Goal: Task Accomplishment & Management: Manage account settings

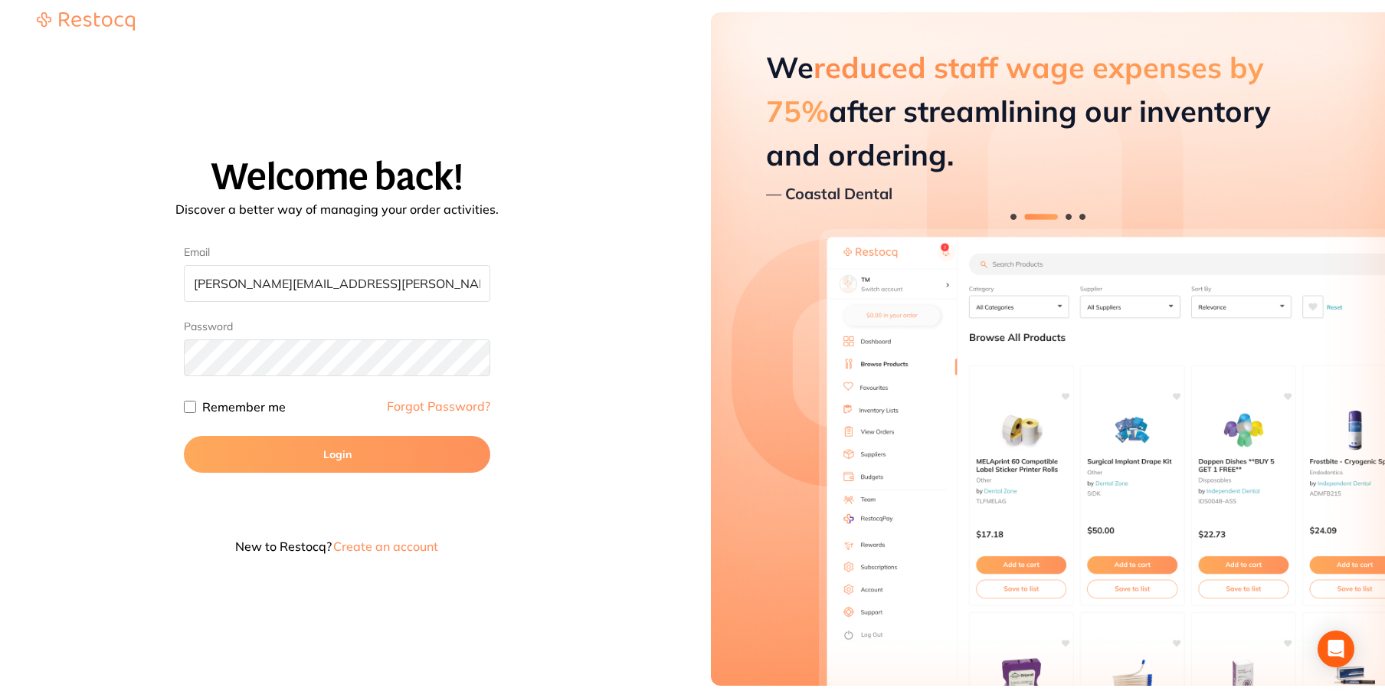
click at [453, 405] on link "Forgot Password?" at bounding box center [438, 406] width 103 height 12
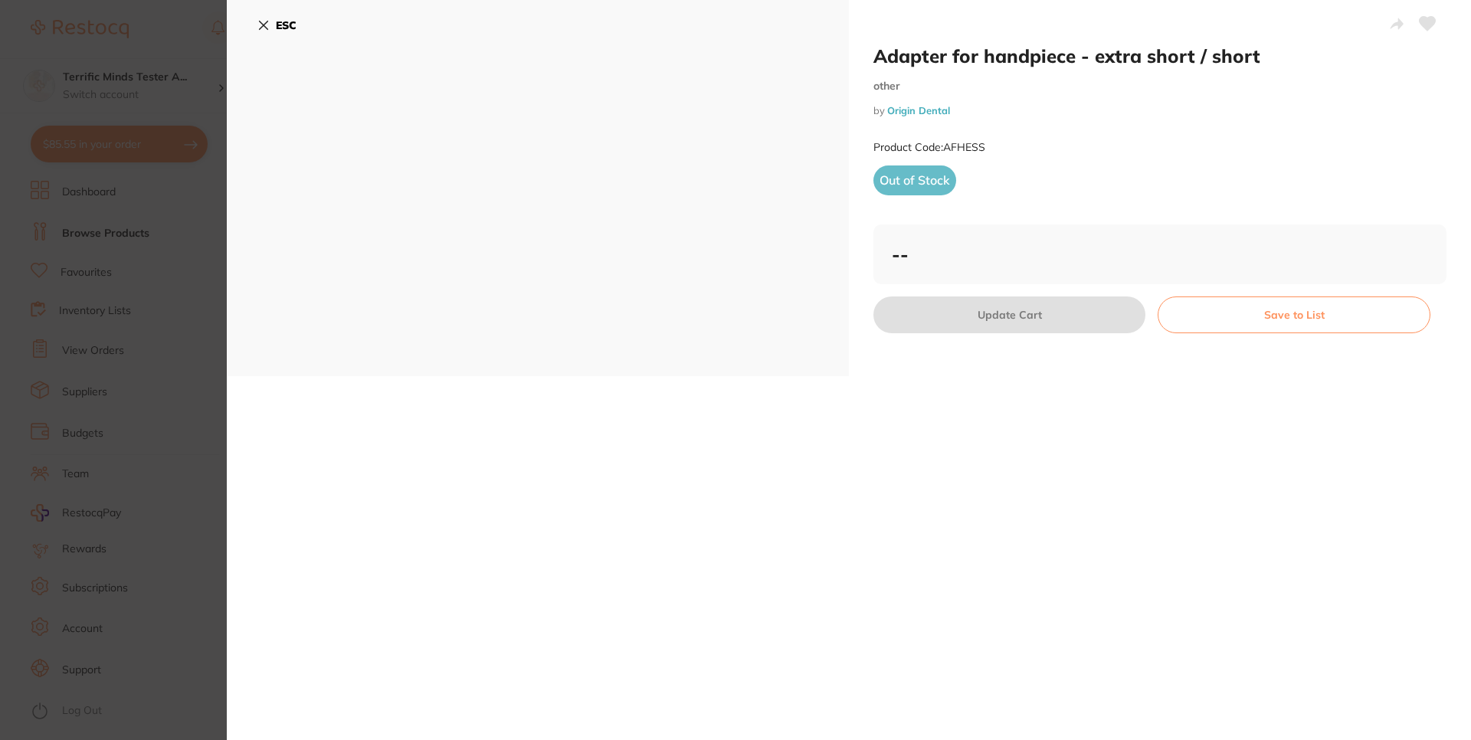
drag, startPoint x: 114, startPoint y: 704, endPoint x: 313, endPoint y: 54, distance: 680.1
click at [114, 704] on section "Adapter for handpiece - extra short / short other by Origin Dental Product Code…" at bounding box center [735, 370] width 1471 height 740
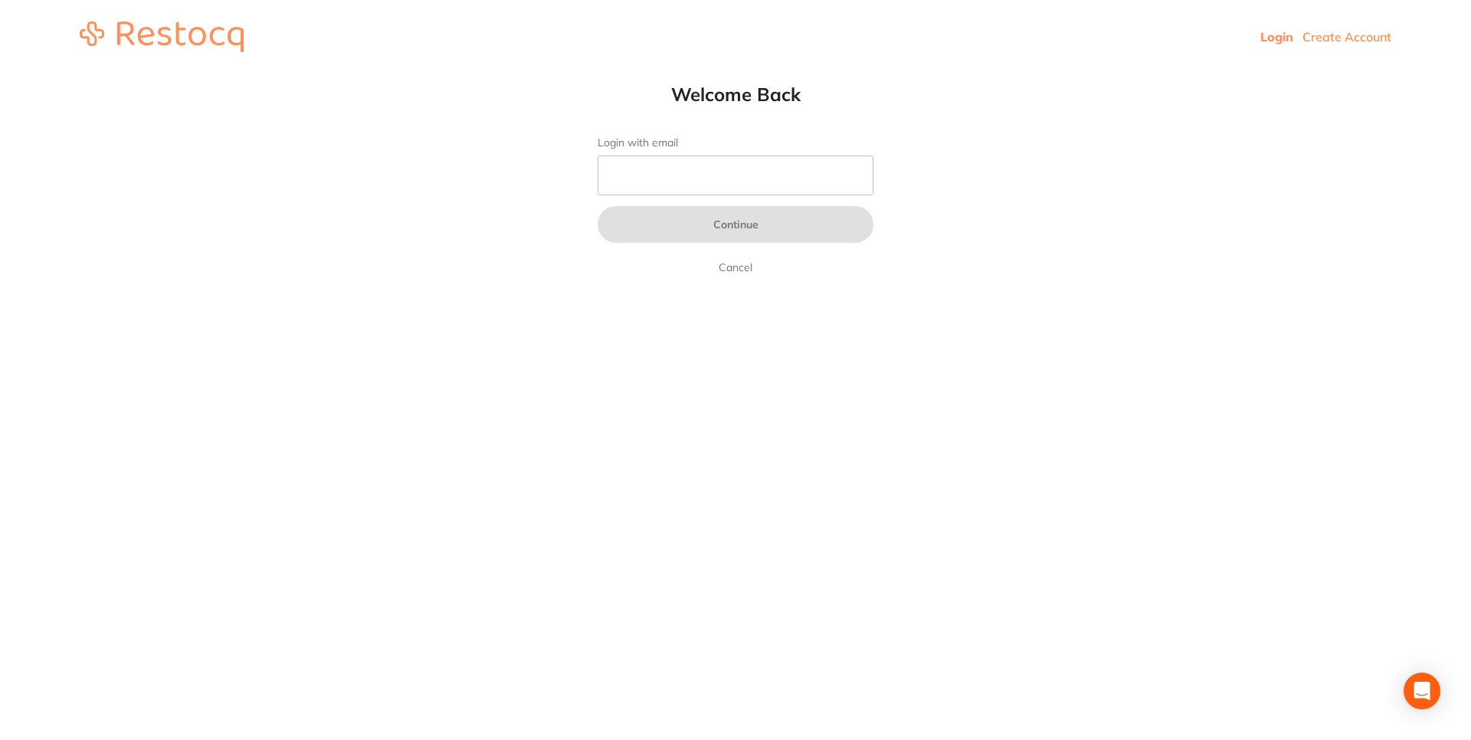
click at [1272, 32] on link "Login" at bounding box center [1276, 36] width 33 height 15
click at [1275, 35] on link "Login" at bounding box center [1276, 36] width 33 height 15
click at [1272, 38] on link "Login" at bounding box center [1276, 36] width 33 height 15
click at [1347, 36] on link "Create Account" at bounding box center [1346, 36] width 89 height 15
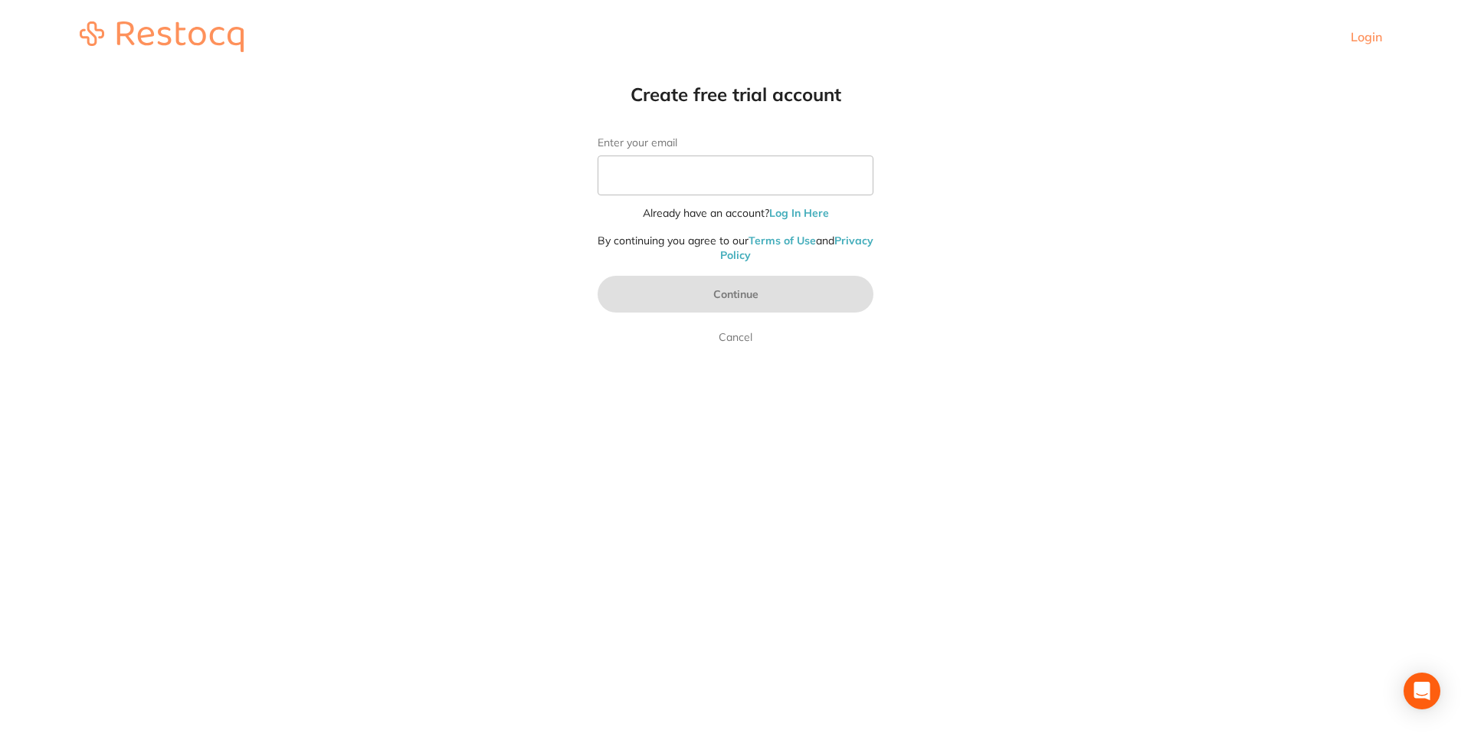
click at [800, 211] on link "Log In Here" at bounding box center [799, 213] width 60 height 14
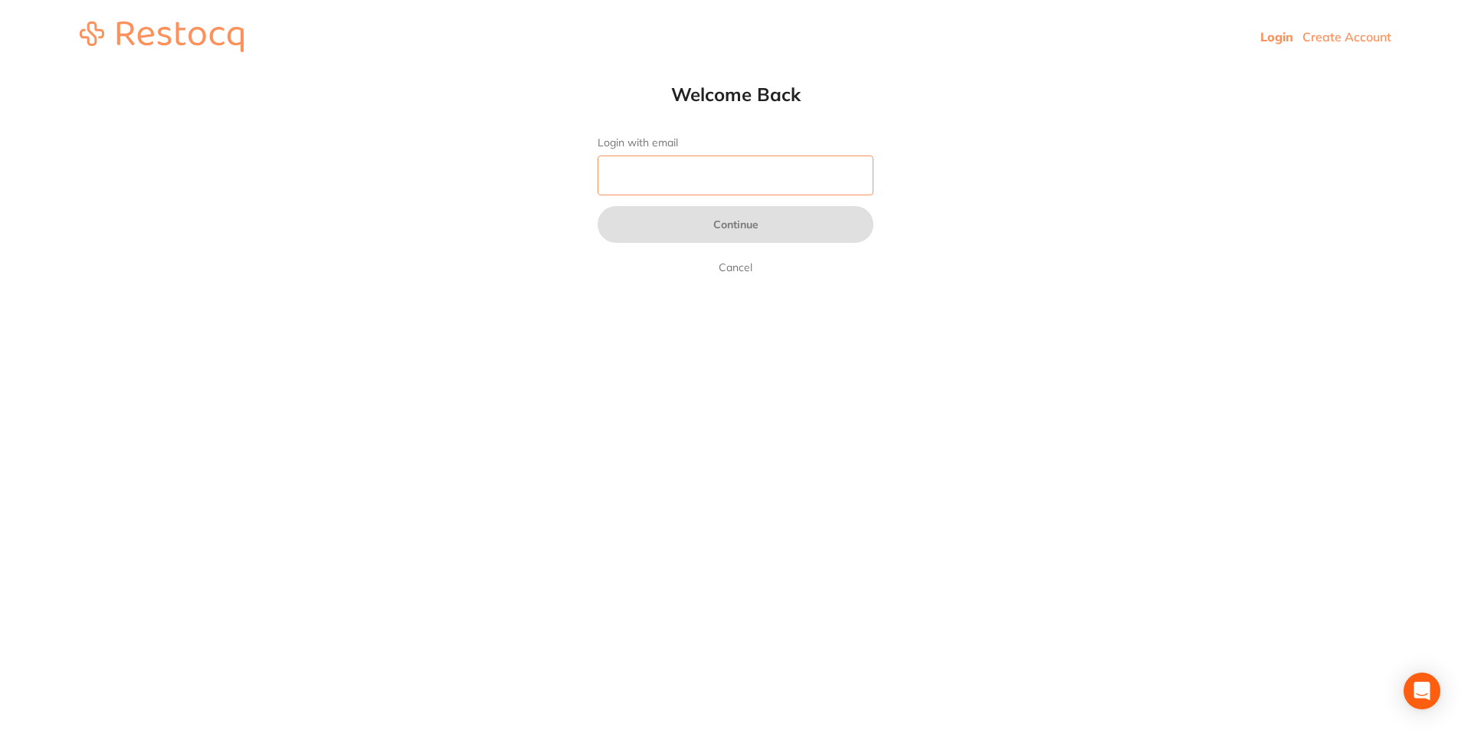
click at [601, 188] on input "Login with email" at bounding box center [735, 175] width 276 height 40
type input "[PERSON_NAME][EMAIL_ADDRESS][PERSON_NAME][DOMAIN_NAME]"
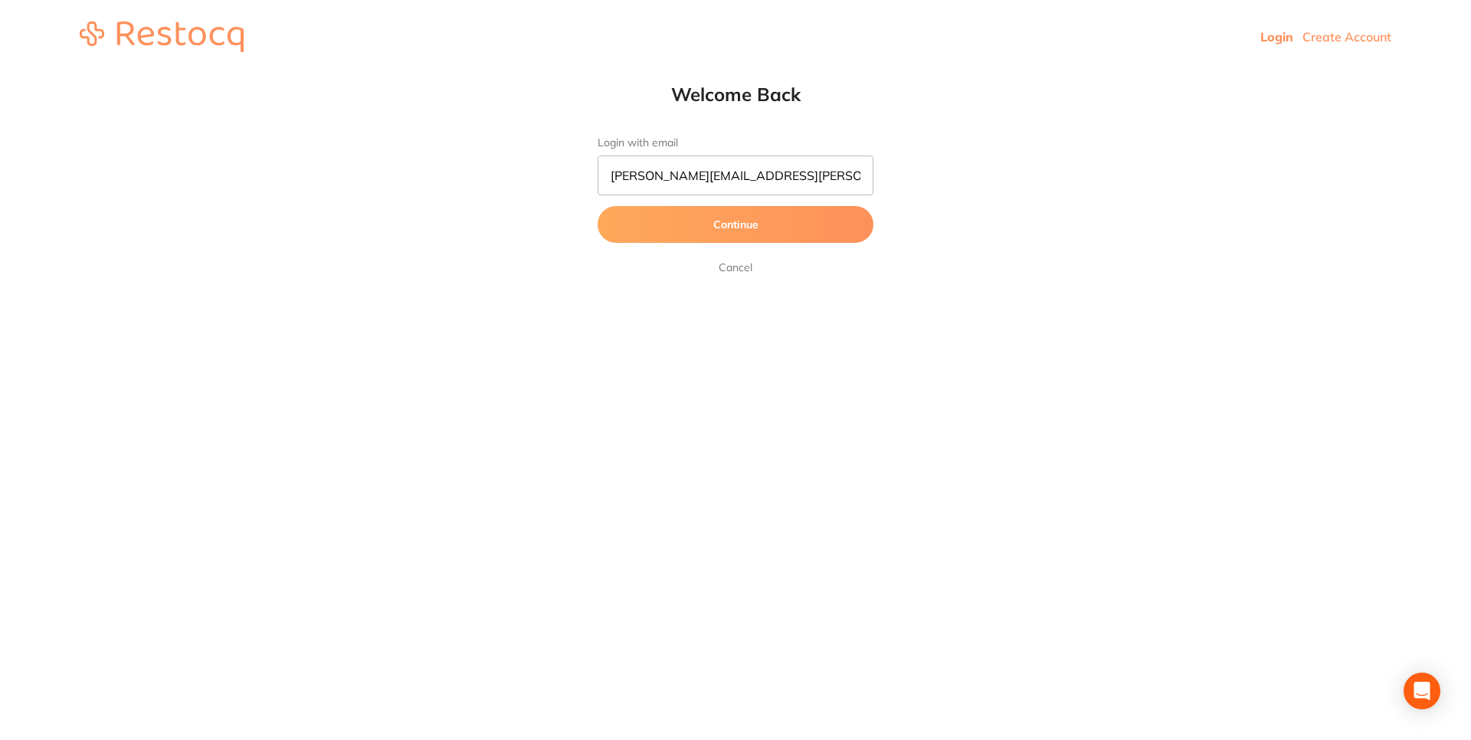
click at [719, 227] on button "Continue" at bounding box center [735, 224] width 276 height 37
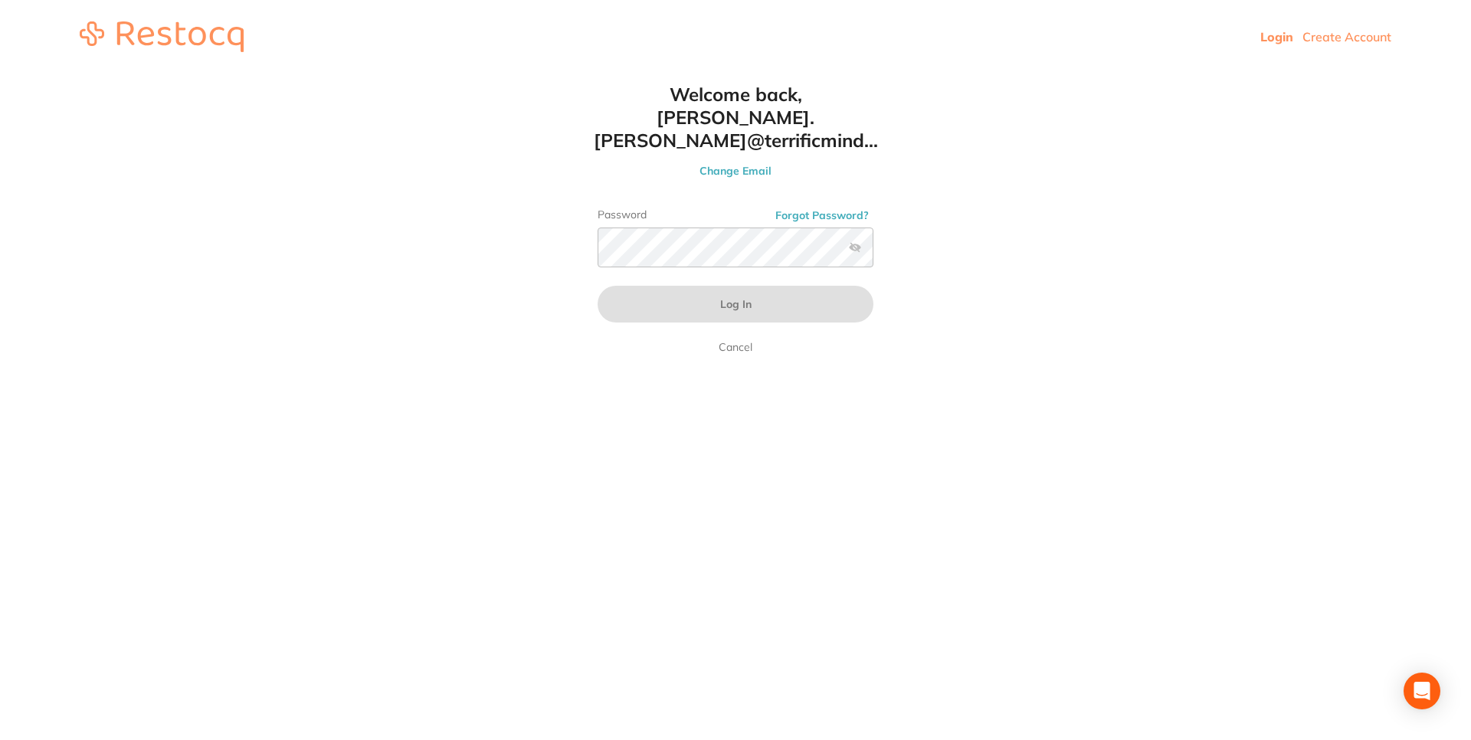
click at [800, 208] on button "Forgot Password?" at bounding box center [822, 215] width 103 height 14
